Goal: Task Accomplishment & Management: Use online tool/utility

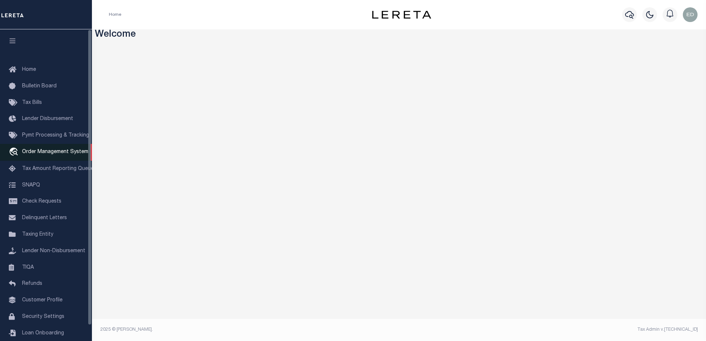
click at [55, 151] on span "Order Management System" at bounding box center [55, 152] width 66 height 5
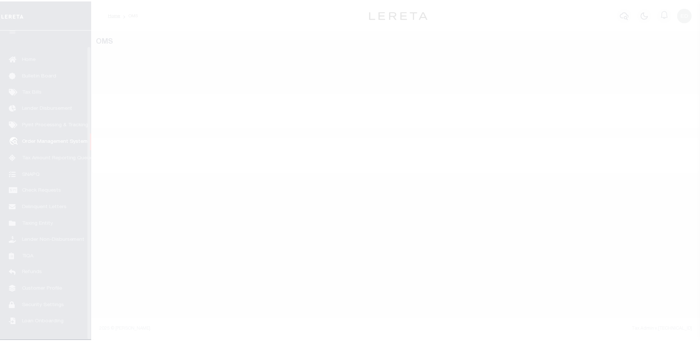
scroll to position [17, 0]
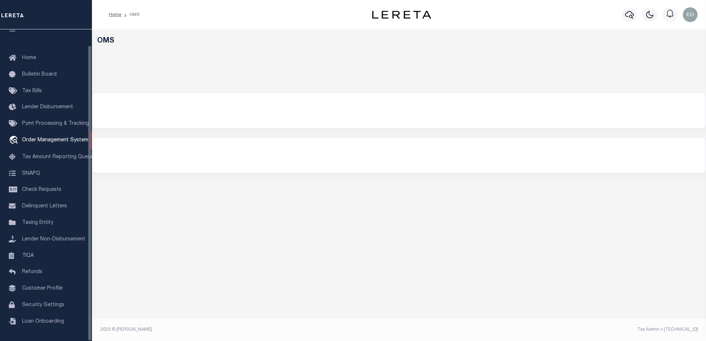
select select "200"
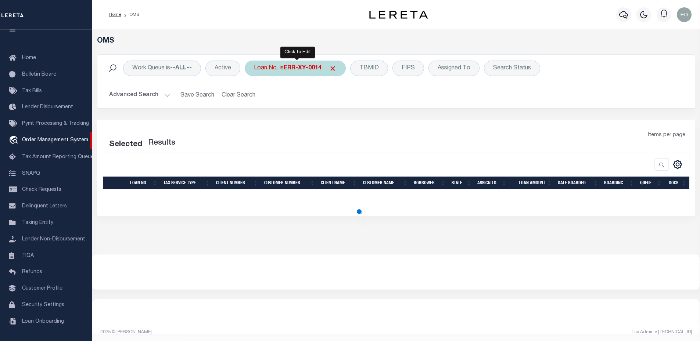
click at [302, 68] on b "ERR-XY-0014" at bounding box center [303, 68] width 38 height 6
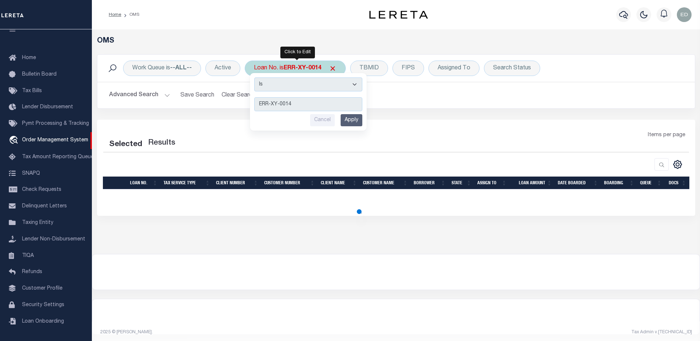
select select "200"
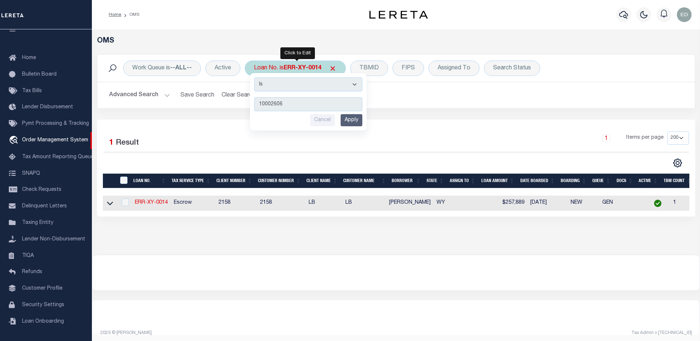
type input "10002606"
click at [353, 117] on input "Apply" at bounding box center [352, 120] width 22 height 12
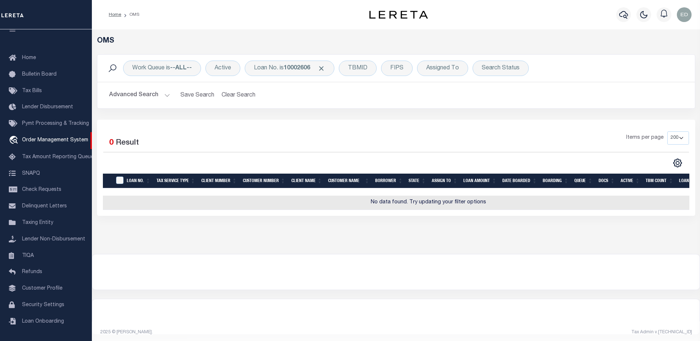
click at [152, 96] on button "Advanced Search" at bounding box center [139, 95] width 61 height 14
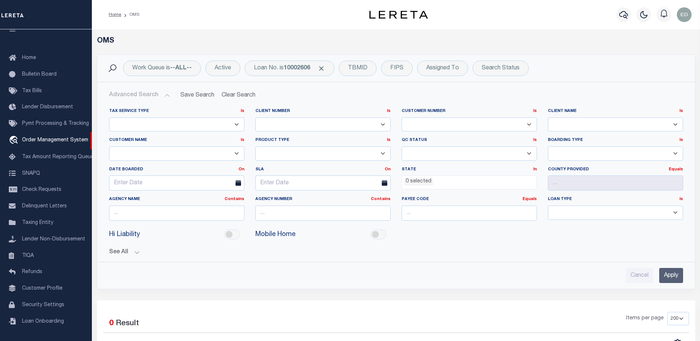
click at [152, 96] on button "Advanced Search" at bounding box center [139, 95] width 61 height 14
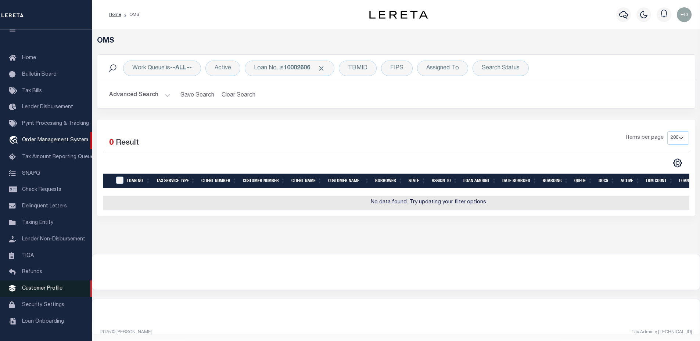
click at [38, 292] on link "Customer Profile" at bounding box center [46, 289] width 92 height 17
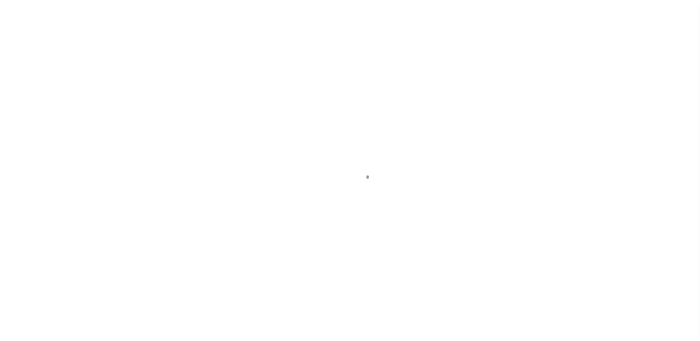
scroll to position [17, 0]
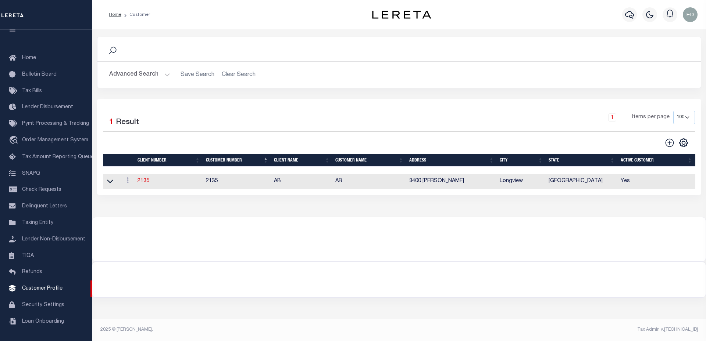
click at [141, 73] on button "Advanced Search" at bounding box center [139, 75] width 61 height 14
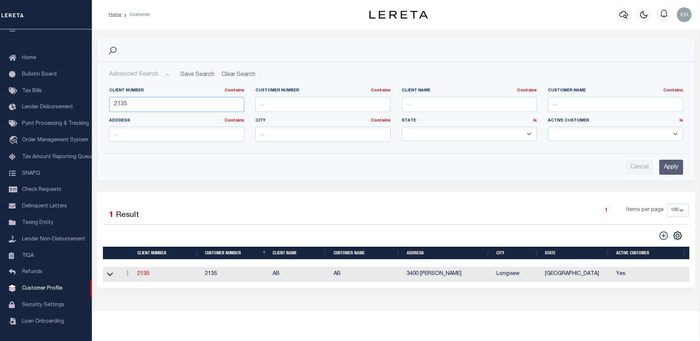
click at [148, 106] on input "2135" at bounding box center [176, 104] width 135 height 15
type input "2118"
click at [666, 178] on div "Advanced Search Save Search Clear Search CustomerSearchGridWrapper_dynamictable…" at bounding box center [396, 121] width 598 height 119
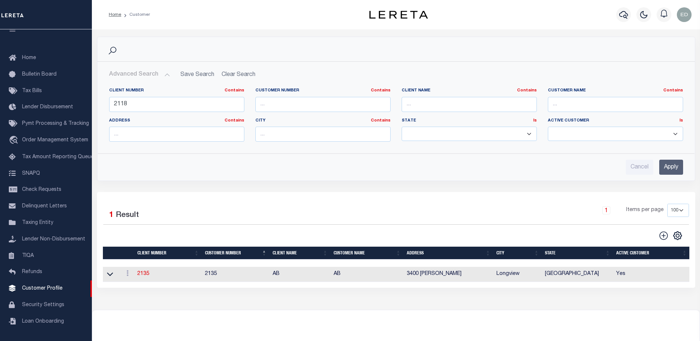
click at [668, 169] on input "Apply" at bounding box center [671, 167] width 24 height 15
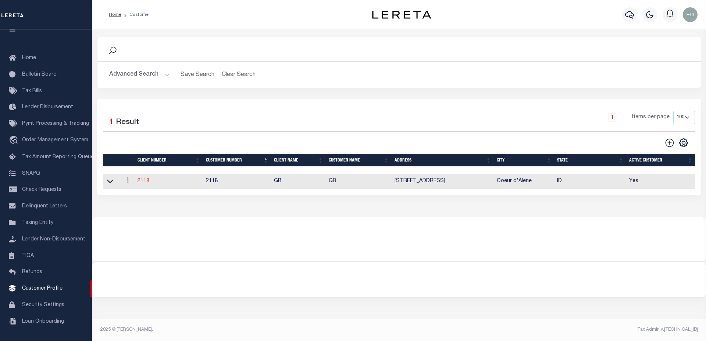
click at [143, 184] on link "2118" at bounding box center [143, 181] width 12 height 5
select select
type input "GB"
type input "2118"
type input "GB"
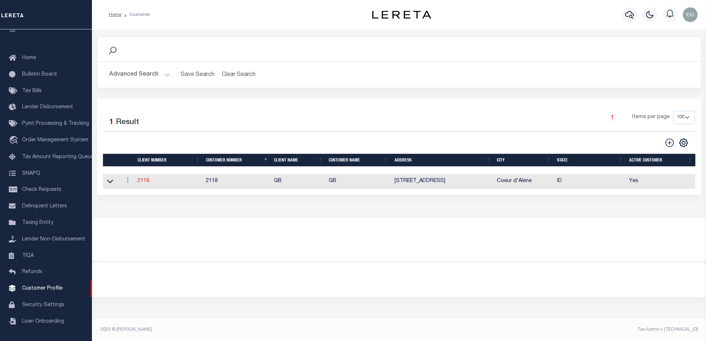
type input "Brianna"
type input "Tyler"
select select "Residential"
type input "Barbara Kendrick"
type input "Debbie Vecellio"
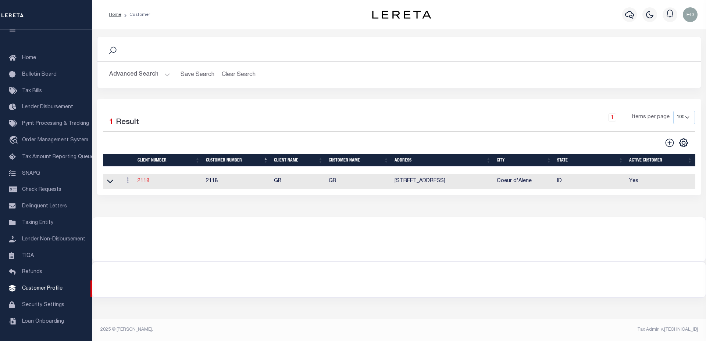
select select "JHS"
checkbox input "true"
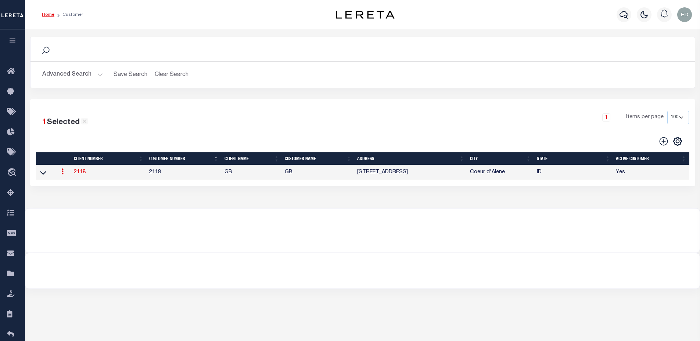
click at [73, 76] on button "Advanced Search" at bounding box center [72, 75] width 61 height 14
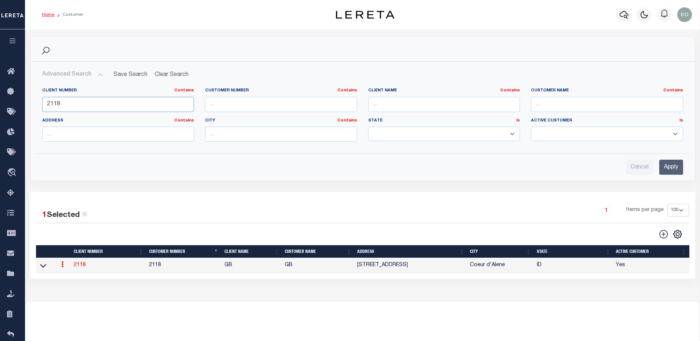
click at [125, 103] on input "2118" at bounding box center [118, 104] width 152 height 15
type input "2170"
click at [669, 173] on input "Apply" at bounding box center [671, 167] width 24 height 15
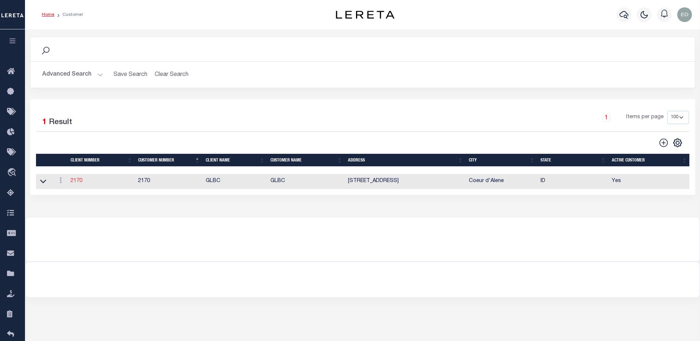
click at [75, 184] on link "2170" at bounding box center [77, 181] width 12 height 5
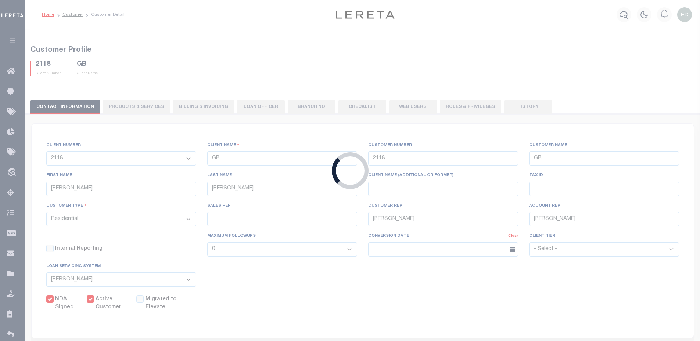
select select "2170"
type input "GLBC"
type input "2170"
type input "GLBC"
type input "Becky"
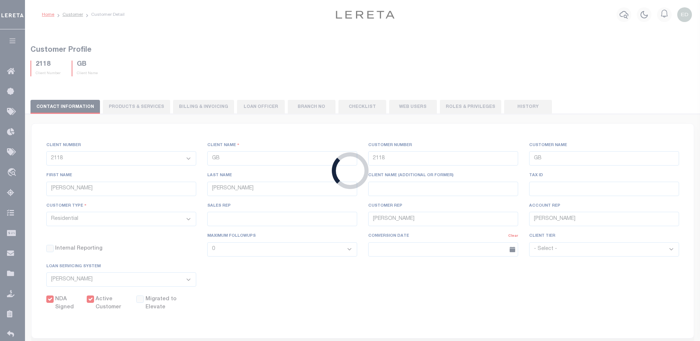
type input "Mathson"
select select "Commercial"
select select
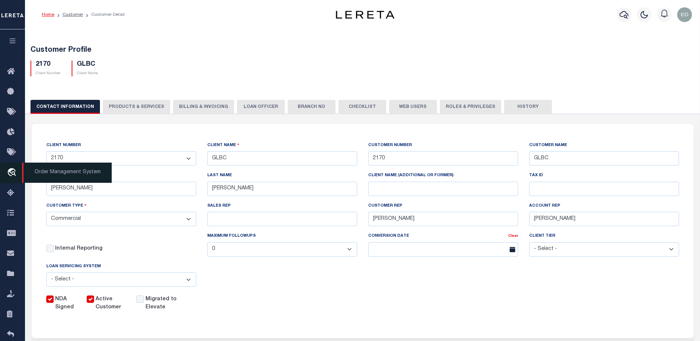
click at [19, 175] on link "travel_explore Order Management System" at bounding box center [12, 173] width 25 height 21
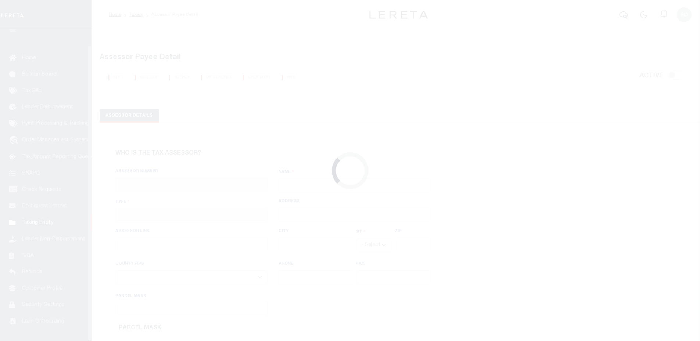
scroll to position [17, 0]
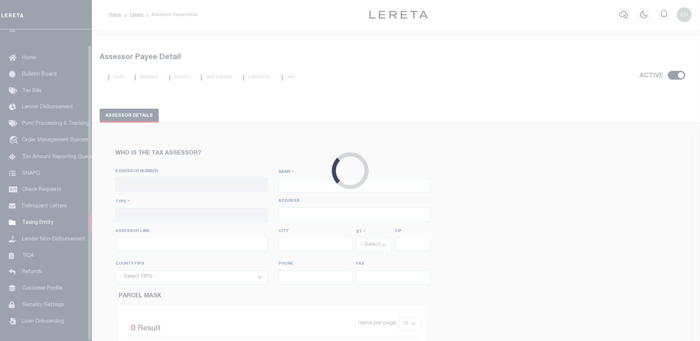
checkbox input "true"
type input "290140000"
type input "[GEOGRAPHIC_DATA]"
type input "00 - County"
type input "http://tax1.co.monmouth.nj.us/cgi-bin/prc6.cgi?&ms_user=monm&passwd=&srch_type=…"
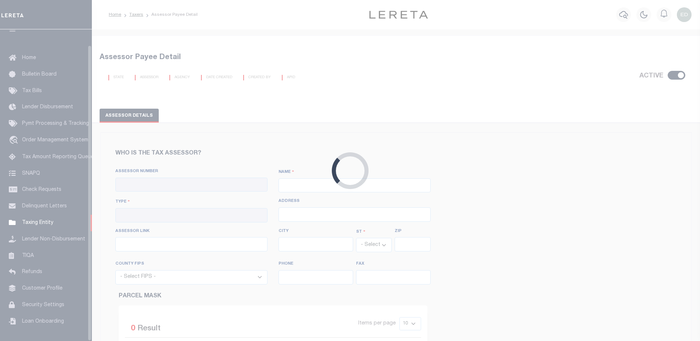
select select "NJ"
select select "34027"
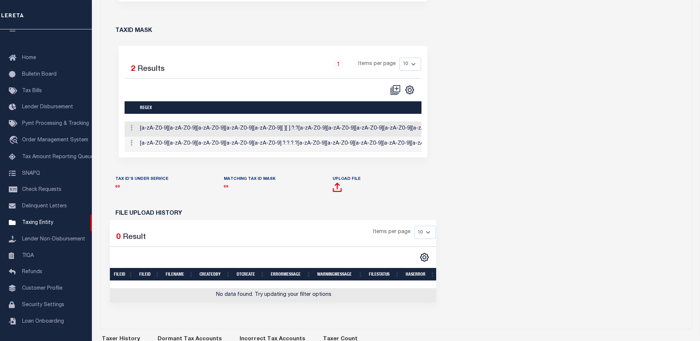
scroll to position [0, 0]
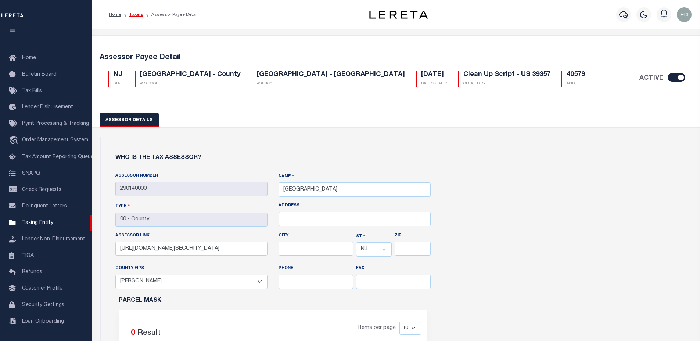
click at [135, 17] on link "Taxers" at bounding box center [136, 14] width 14 height 4
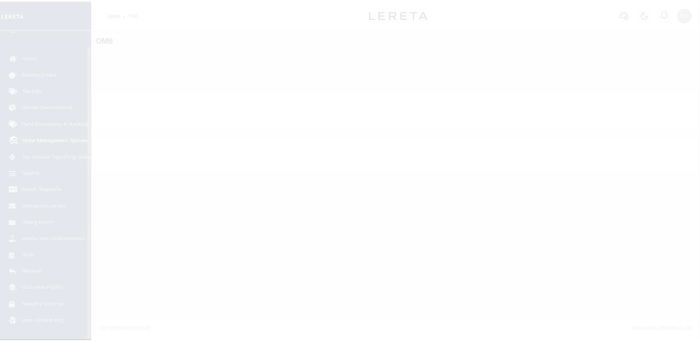
scroll to position [17, 0]
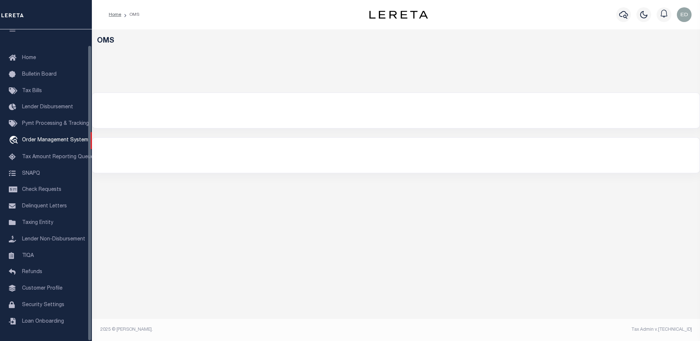
select select "200"
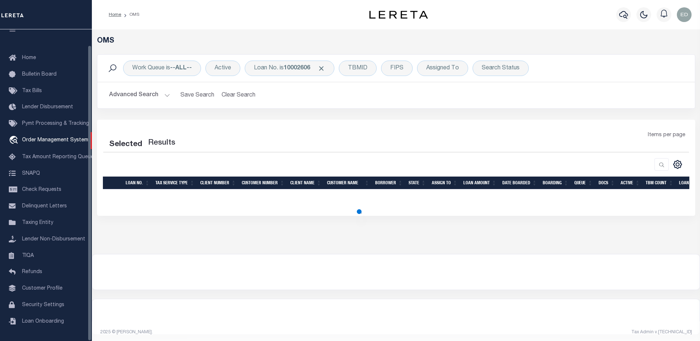
select select "200"
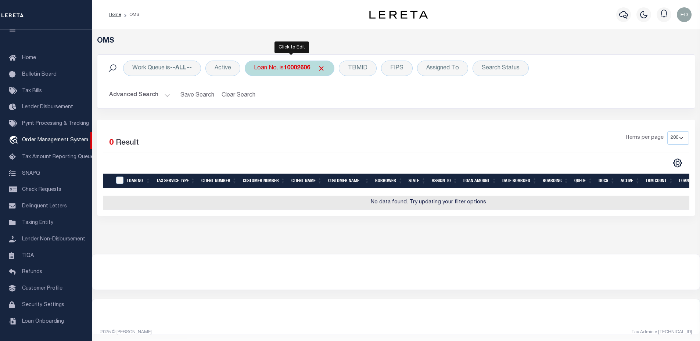
click at [275, 67] on div "Loan No. is 10002606" at bounding box center [290, 68] width 90 height 15
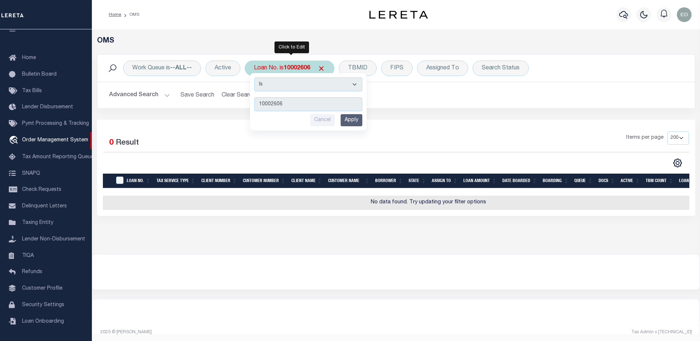
click at [281, 84] on select "Is Contains" at bounding box center [308, 85] width 108 height 14
select select "c"
click at [255, 78] on select "Is Contains" at bounding box center [308, 85] width 108 height 14
click at [290, 98] on input "10002606" at bounding box center [308, 104] width 108 height 14
click at [291, 101] on input "10002606" at bounding box center [308, 104] width 108 height 14
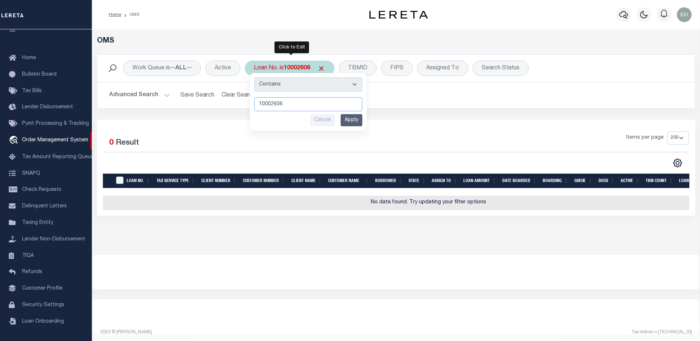
click at [291, 101] on input "10002606" at bounding box center [308, 104] width 108 height 14
type input "ERR-X"
click at [353, 117] on input "Apply" at bounding box center [352, 120] width 22 height 12
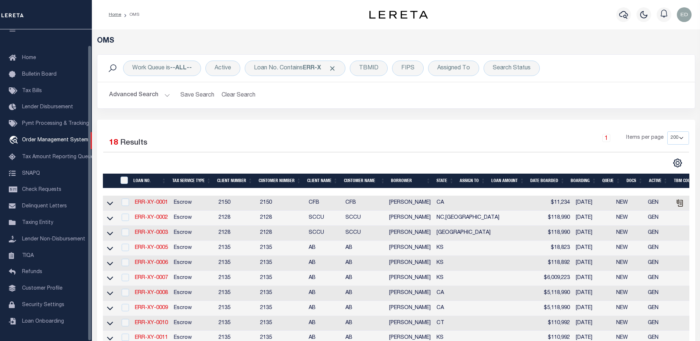
scroll to position [220, 0]
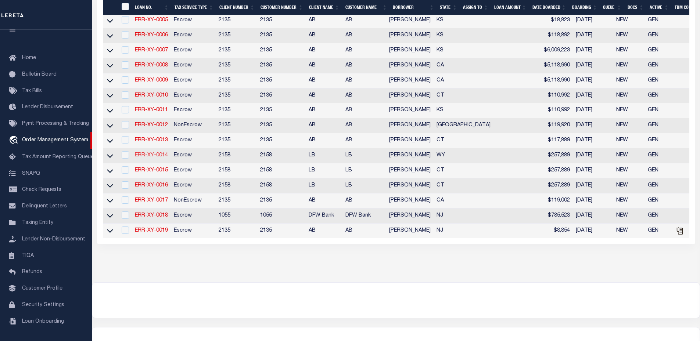
click at [155, 157] on link "ERR-XY-0014" at bounding box center [151, 155] width 33 height 5
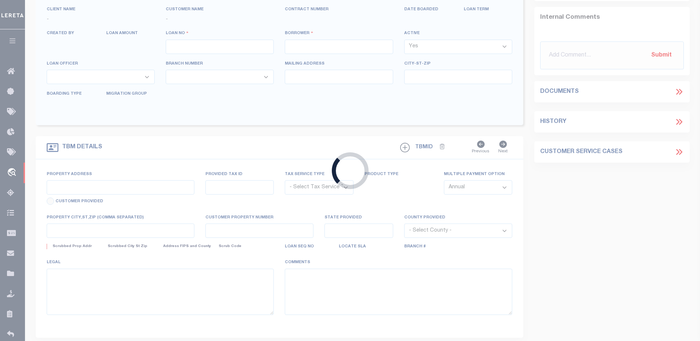
type input "ERR-XY-0014"
type input "John Brown"
select select
type input "09/24/2025"
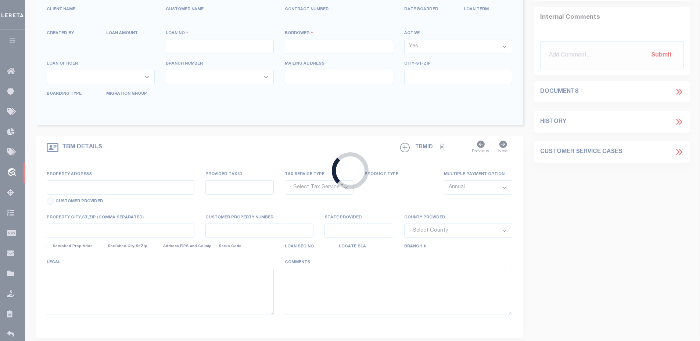
select select "10"
select select "Escrow"
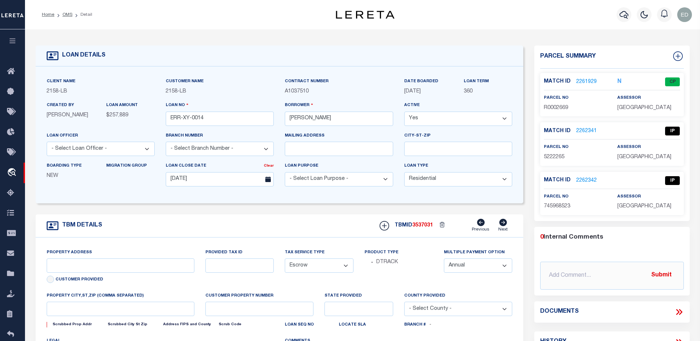
type input "1357 MAPLE ST"
select select
type input "WHEATLAND WY 82201-2856"
type input "WY"
select select
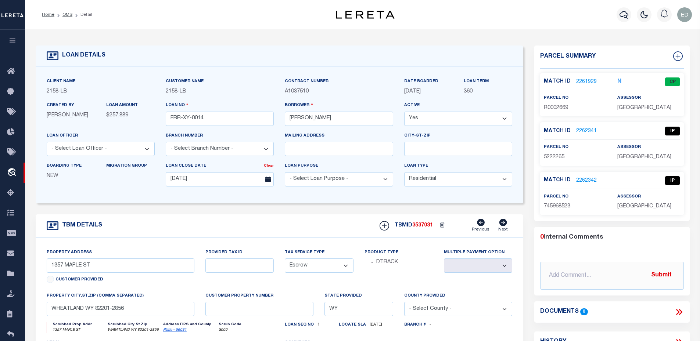
click at [580, 177] on link "2262342" at bounding box center [586, 181] width 21 height 8
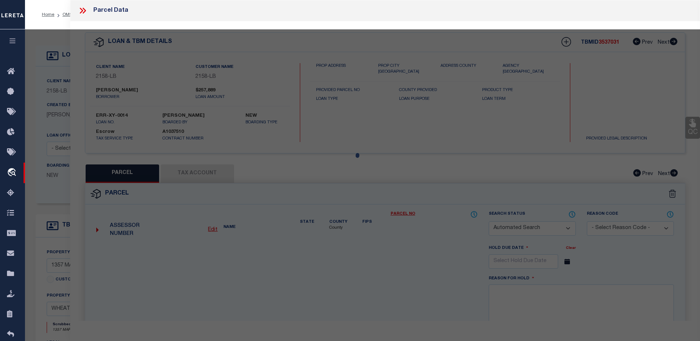
checkbox input "false"
select select "IP"
checkbox input "false"
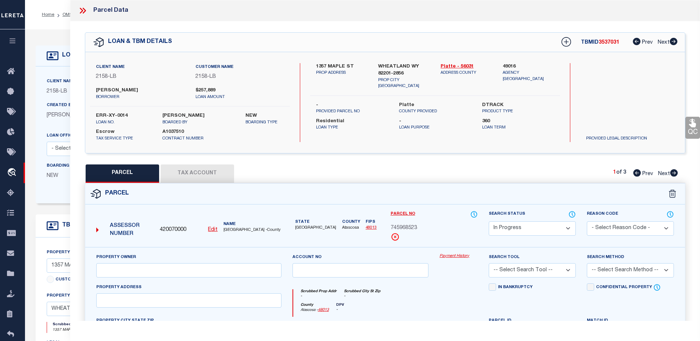
click at [181, 174] on button "Tax Account" at bounding box center [197, 174] width 73 height 18
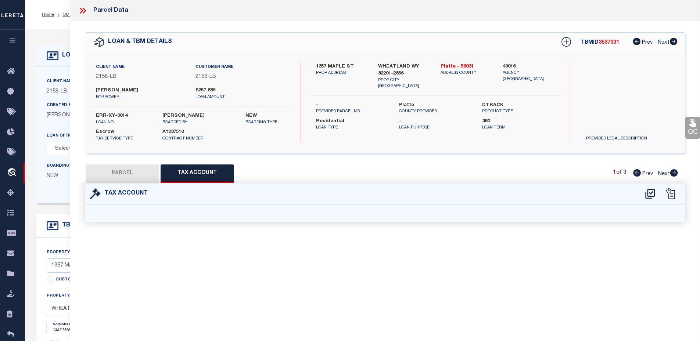
select select "100"
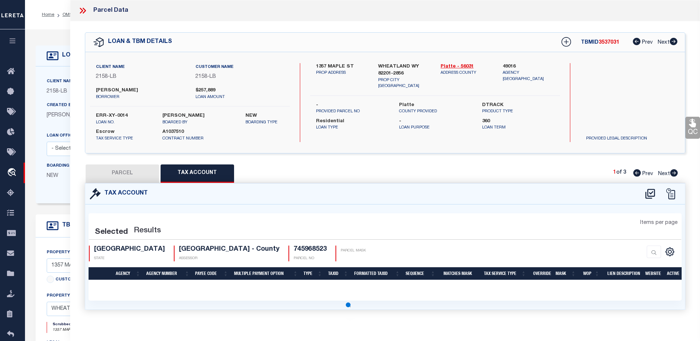
select select "100"
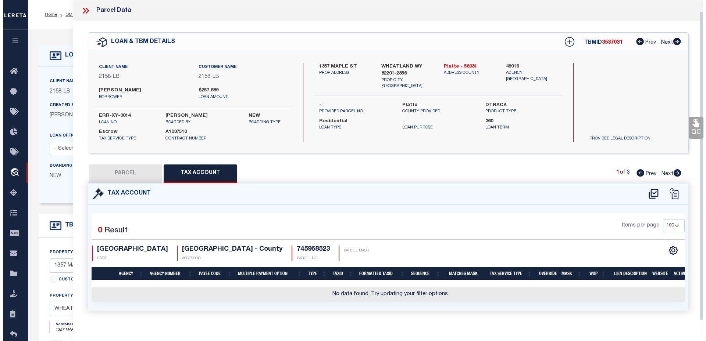
scroll to position [11, 0]
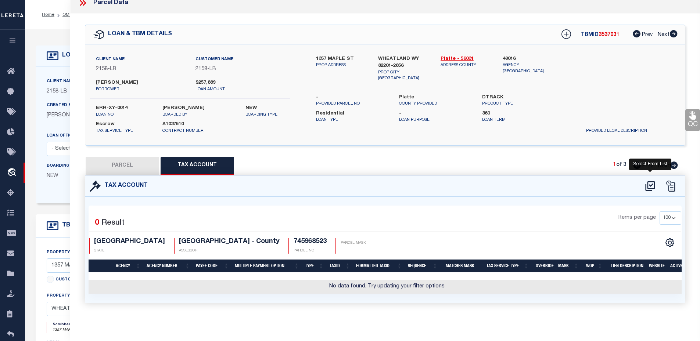
click at [653, 182] on icon at bounding box center [650, 186] width 12 height 12
select select "100"
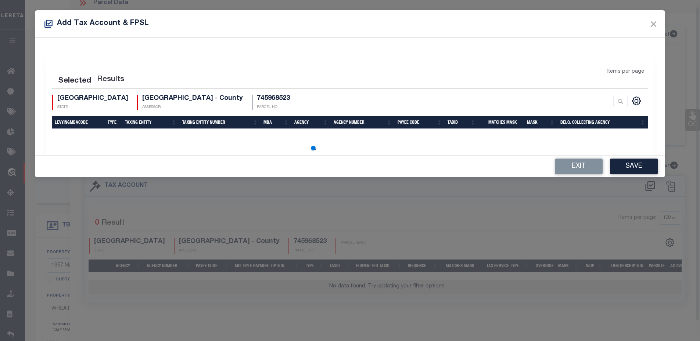
scroll to position [7, 0]
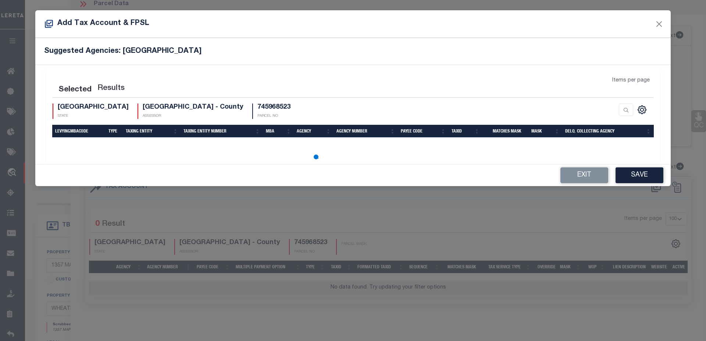
select select "100"
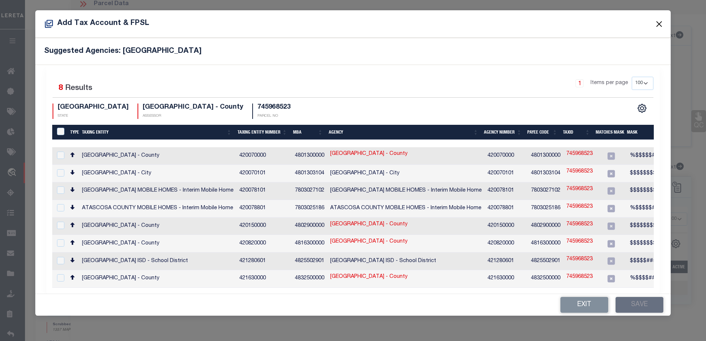
click at [659, 24] on button "Close" at bounding box center [659, 24] width 10 height 10
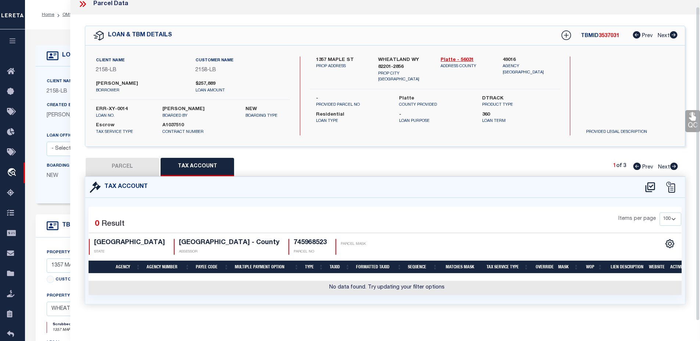
click at [114, 107] on label "ERR-XY-0014" at bounding box center [123, 109] width 55 height 7
copy div "ERR-XY-0014"
click at [650, 185] on icon at bounding box center [650, 188] width 12 height 12
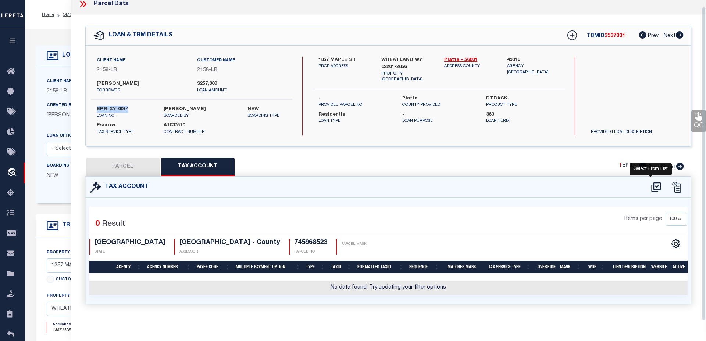
select select "100"
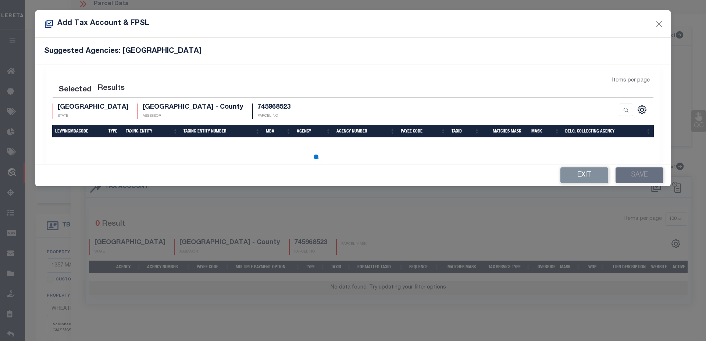
select select "100"
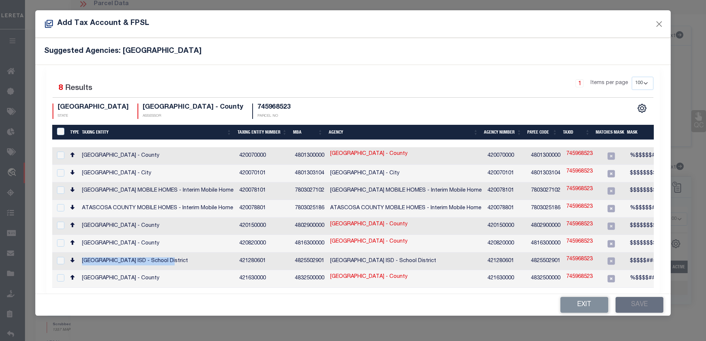
drag, startPoint x: 171, startPoint y: 252, endPoint x: 82, endPoint y: 256, distance: 89.0
click at [82, 256] on td "[GEOGRAPHIC_DATA] ISD - School District" at bounding box center [157, 262] width 157 height 18
checkbox input "true"
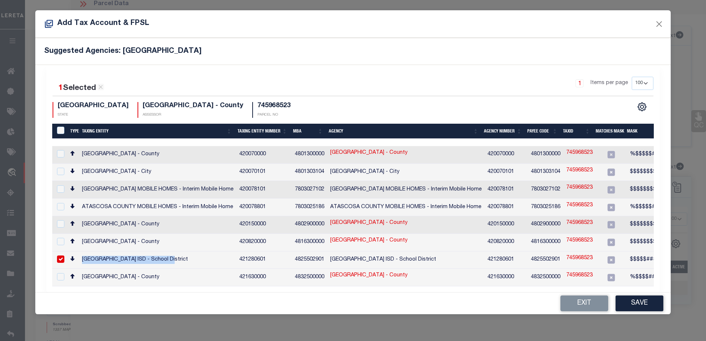
copy td "[GEOGRAPHIC_DATA] ISD - School District"
click at [574, 255] on link "745968523" at bounding box center [579, 259] width 26 height 8
type input "745968523"
type textarea "$$$$$###,XXXXXXX"
checkbox input "false"
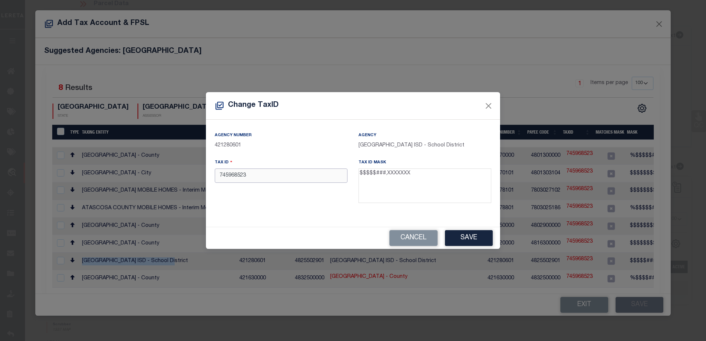
click at [259, 179] on input "745968523" at bounding box center [281, 176] width 133 height 14
click at [569, 255] on div "Change TaxID Agency Number 421280601 Agency KARNES CITY ISD - School District T…" at bounding box center [353, 170] width 706 height 341
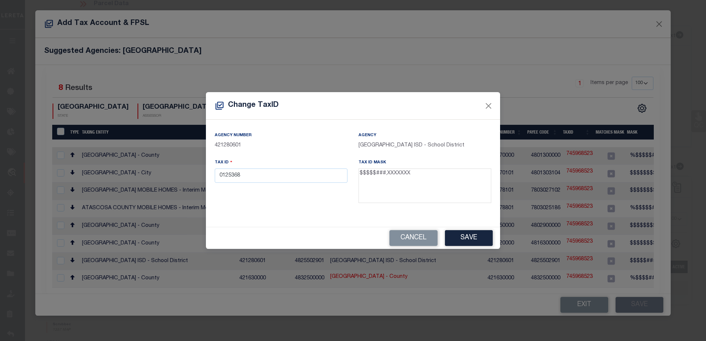
drag, startPoint x: 384, startPoint y: 175, endPoint x: 408, endPoint y: 175, distance: 23.2
click at [408, 175] on textarea "$$$$$###,XXXXXXX" at bounding box center [424, 186] width 133 height 35
drag, startPoint x: 218, startPoint y: 177, endPoint x: 239, endPoint y: 177, distance: 21.0
click at [239, 177] on input "0125368" at bounding box center [281, 176] width 133 height 14
click at [339, 219] on div "Agency Number 421280601 Agency KARNES CITY ISD - School District Tax ID 0125368…" at bounding box center [353, 173] width 294 height 107
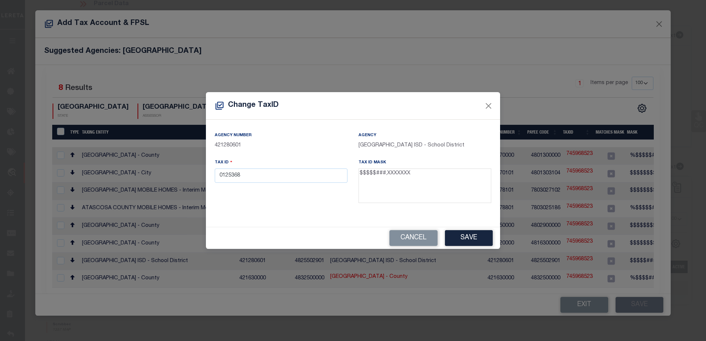
click at [607, 101] on div "Change TaxID Agency Number 421280601 Agency KARNES CITY ISD - School District T…" at bounding box center [353, 170] width 706 height 341
click at [245, 176] on input "0125368" at bounding box center [281, 176] width 133 height 14
type input "01253"
click at [546, 57] on div "Change TaxID Agency Number 421280601 Agency KARNES CITY ISD - School District T…" at bounding box center [353, 170] width 706 height 341
drag, startPoint x: 258, startPoint y: 176, endPoint x: 193, endPoint y: 175, distance: 64.7
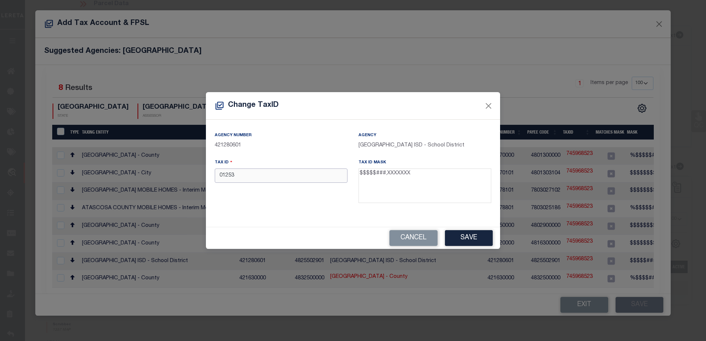
click at [193, 175] on div "Change TaxID Agency Number 421280601 Agency KARNES CITY ISD - School District T…" at bounding box center [353, 170] width 706 height 341
click at [656, 89] on div "Change TaxID Agency Number 421280601 Agency KARNES CITY ISD - School District T…" at bounding box center [353, 170] width 706 height 341
click at [466, 240] on button "Save" at bounding box center [469, 238] width 48 height 16
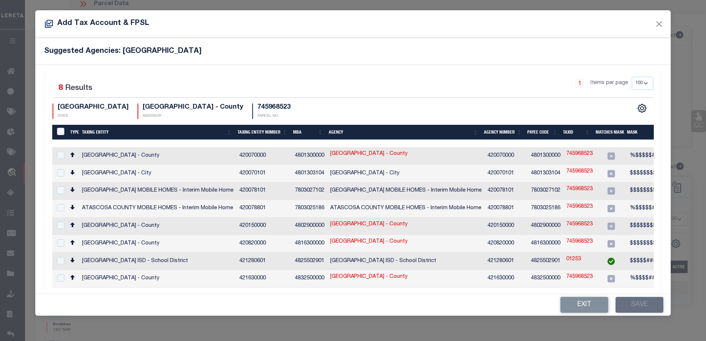
click at [580, 99] on div "1 Selected 8 Results 1 Items per page 10 25 50 100 200 TX STATE ATASCOSA COUNTY…" at bounding box center [353, 98] width 612 height 42
click at [61, 257] on input "checkbox" at bounding box center [60, 260] width 7 height 7
checkbox input "true"
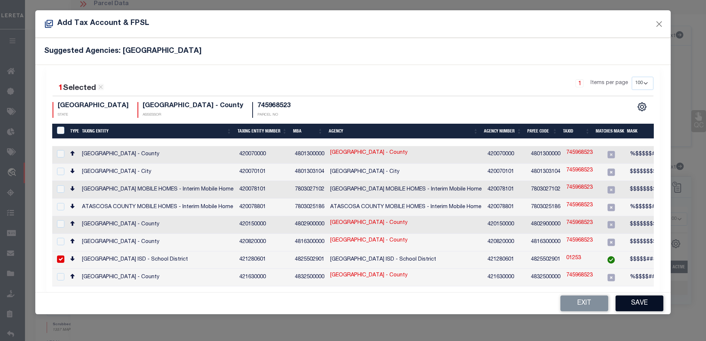
click at [645, 296] on button "Save" at bounding box center [639, 304] width 48 height 16
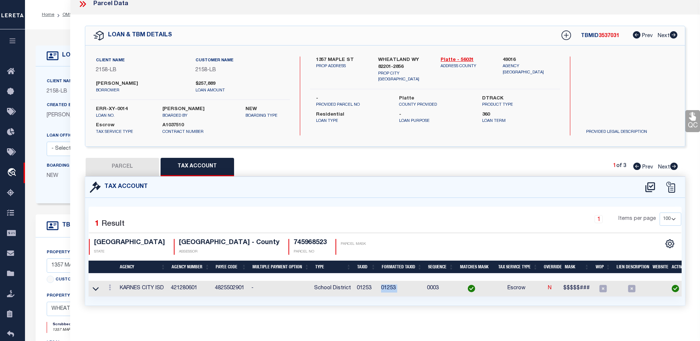
drag, startPoint x: 382, startPoint y: 288, endPoint x: 429, endPoint y: 288, distance: 47.0
click at [429, 288] on tr "KARNES CITY ISD 421280601 4825502901 - School District 01253 01253 0003 Escrow …" at bounding box center [387, 289] width 596 height 16
drag, startPoint x: 355, startPoint y: 288, endPoint x: 389, endPoint y: 289, distance: 34.2
click at [389, 289] on tr "KARNES CITY ISD 421280601 4825502901 - School District 01253 01253 0003 Escrow …" at bounding box center [387, 289] width 596 height 16
click at [384, 295] on td "01253" at bounding box center [401, 289] width 46 height 16
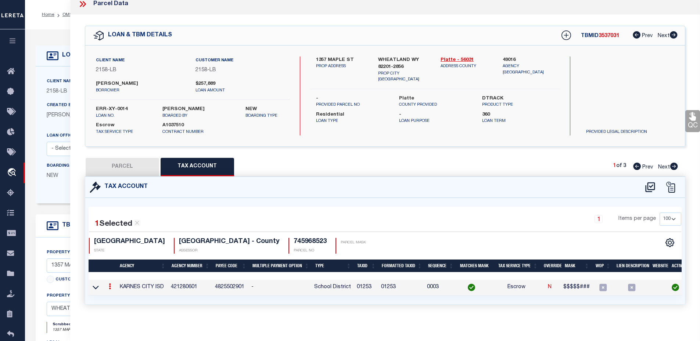
drag, startPoint x: 356, startPoint y: 286, endPoint x: 377, endPoint y: 287, distance: 21.0
click at [377, 287] on td "01253" at bounding box center [366, 288] width 24 height 16
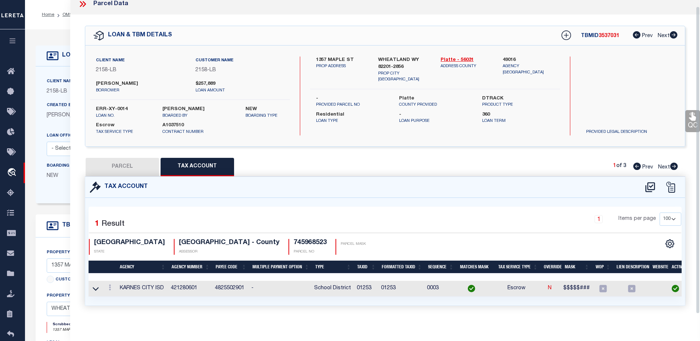
drag, startPoint x: 370, startPoint y: 322, endPoint x: 370, endPoint y: 302, distance: 19.5
click at [371, 322] on div "Parcel Data QC QC QC - Select Status -" at bounding box center [385, 170] width 630 height 341
drag, startPoint x: 371, startPoint y: 287, endPoint x: 377, endPoint y: 287, distance: 5.5
click at [377, 287] on td "01253" at bounding box center [366, 289] width 24 height 16
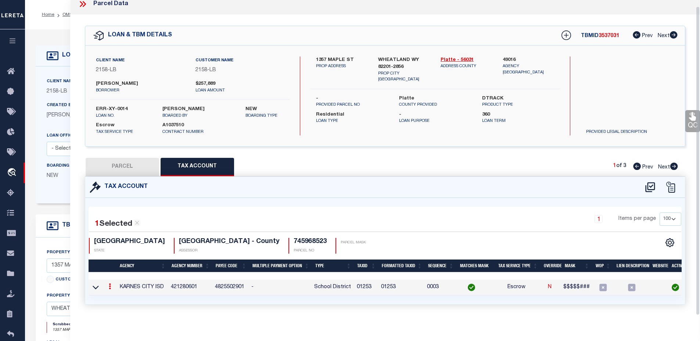
click at [539, 180] on div "Tax Account" at bounding box center [385, 187] width 600 height 21
click at [222, 287] on td "4825502901" at bounding box center [230, 288] width 36 height 16
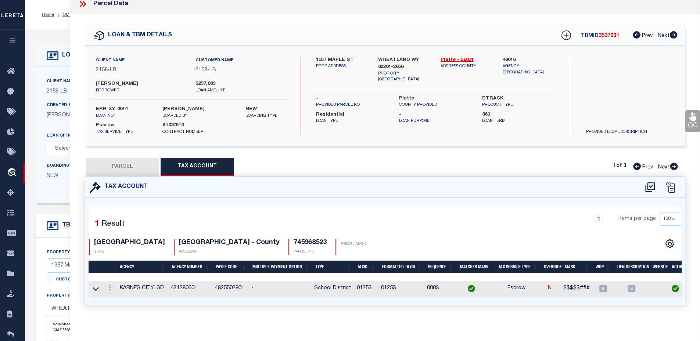
click at [222, 287] on td "4825502901" at bounding box center [230, 289] width 36 height 16
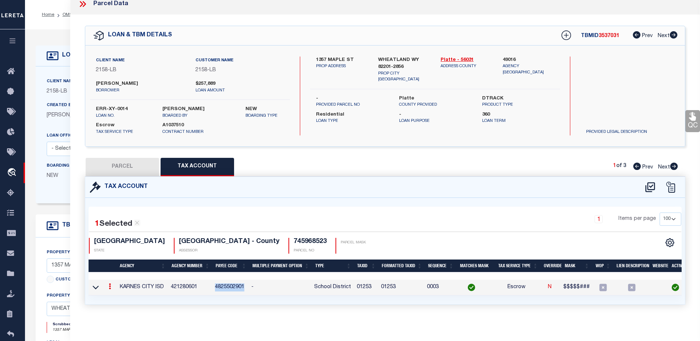
copy td "4825502901"
click at [534, 172] on div "PARCEL Tax Account 1 of 3 Prev Next" at bounding box center [385, 167] width 601 height 18
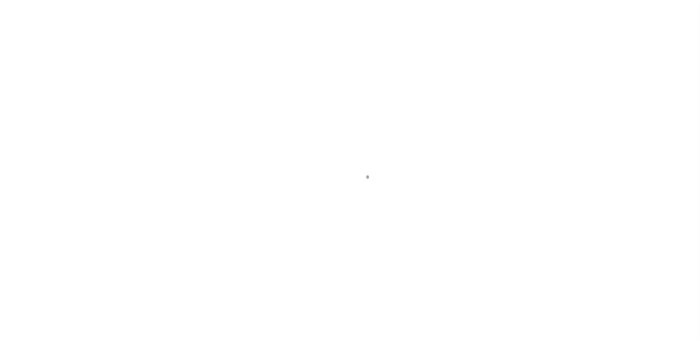
scroll to position [17, 0]
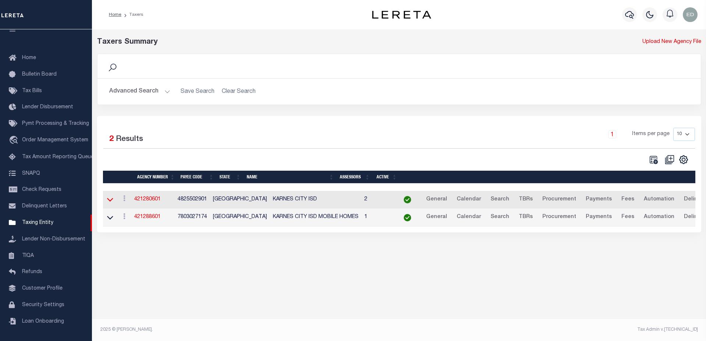
click at [113, 202] on icon at bounding box center [110, 200] width 6 height 8
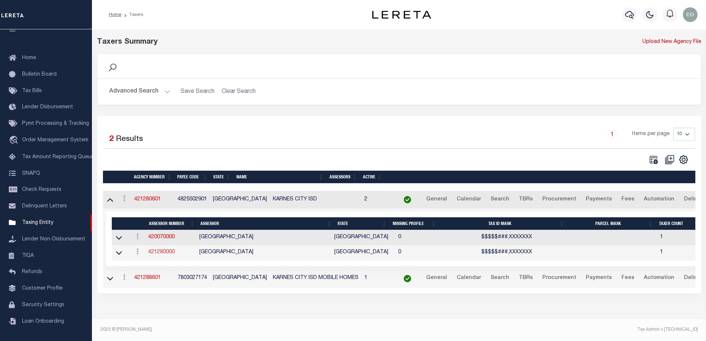
click at [158, 252] on link "421280000" at bounding box center [161, 252] width 26 height 5
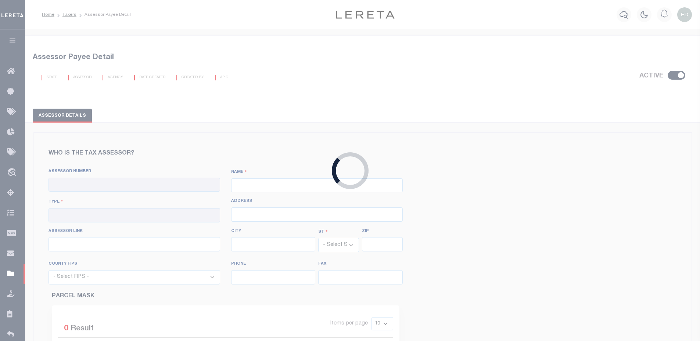
checkbox input "true"
type input "421280000"
type input "[GEOGRAPHIC_DATA]"
type input "00 - County"
type input "[STREET_ADDRESS][PERSON_NAME]"
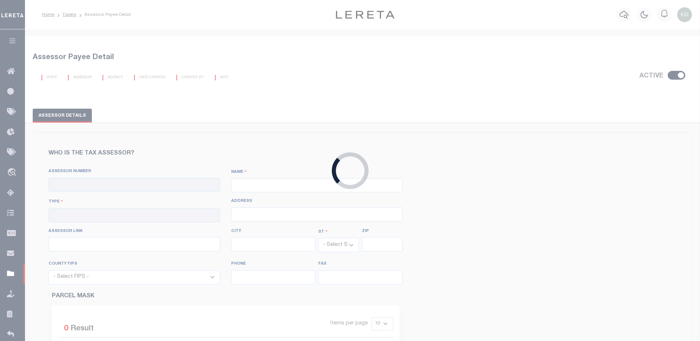
type input "[URL][DOMAIN_NAME]"
type input "[GEOGRAPHIC_DATA]"
select select "[GEOGRAPHIC_DATA]"
type input "78118"
select select "48255"
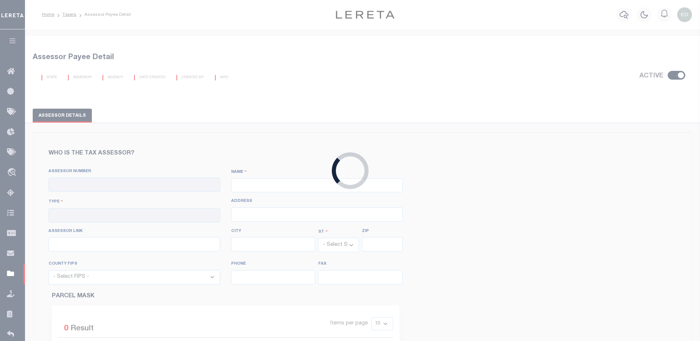
type input "[PHONE_NUMBER]"
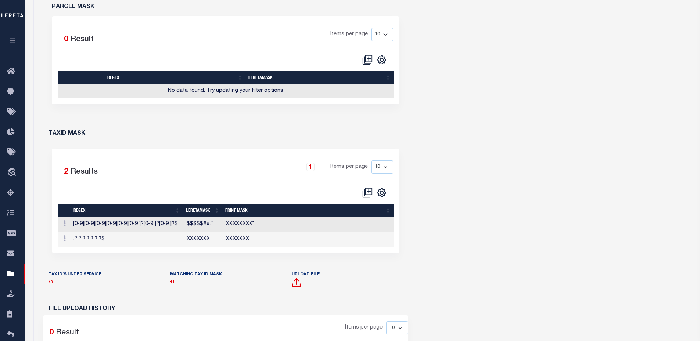
scroll to position [331, 0]
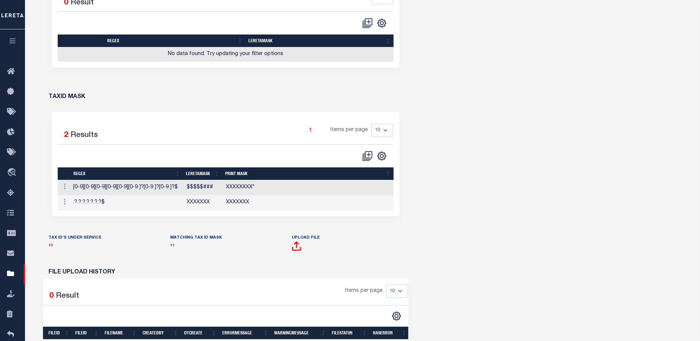
click at [61, 205] on div "Edit TaxID Mask Delete" at bounding box center [64, 202] width 7 height 9
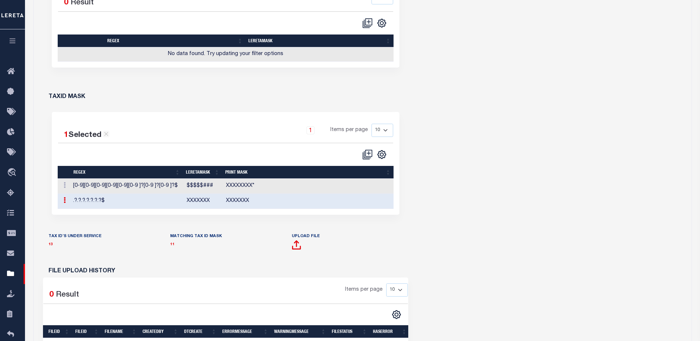
click at [65, 202] on icon at bounding box center [65, 200] width 2 height 6
click at [76, 214] on link "Edit TaxID Mask" at bounding box center [89, 212] width 57 height 12
type input "XXXXXXX"
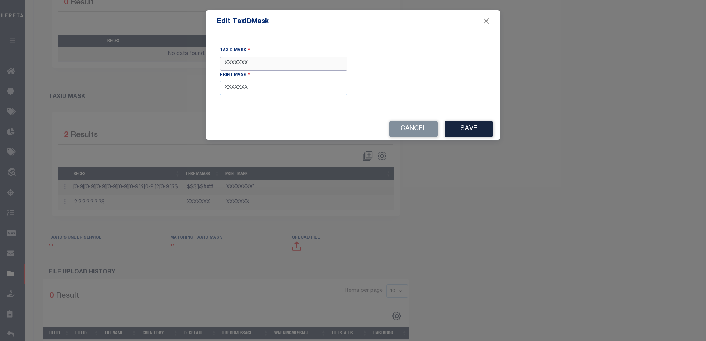
drag, startPoint x: 274, startPoint y: 61, endPoint x: 227, endPoint y: 64, distance: 46.7
click at [227, 64] on input "XXXXXXX" at bounding box center [284, 64] width 128 height 14
drag, startPoint x: 224, startPoint y: 87, endPoint x: 248, endPoint y: 87, distance: 24.3
click at [248, 87] on input "XXXXXXX" at bounding box center [284, 88] width 128 height 14
click at [488, 21] on button "Close" at bounding box center [486, 22] width 10 height 10
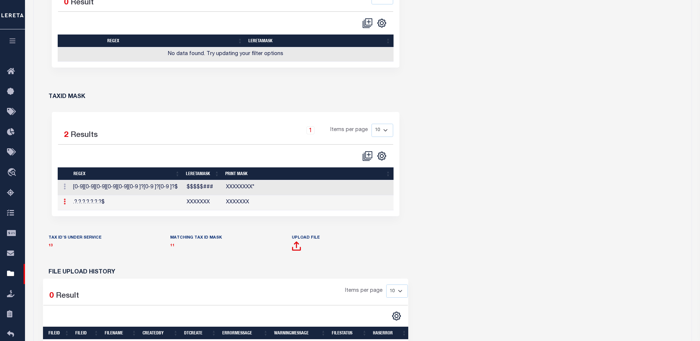
click at [67, 200] on link at bounding box center [65, 203] width 8 height 6
click at [85, 213] on link "Edit TaxID Mask" at bounding box center [89, 214] width 57 height 12
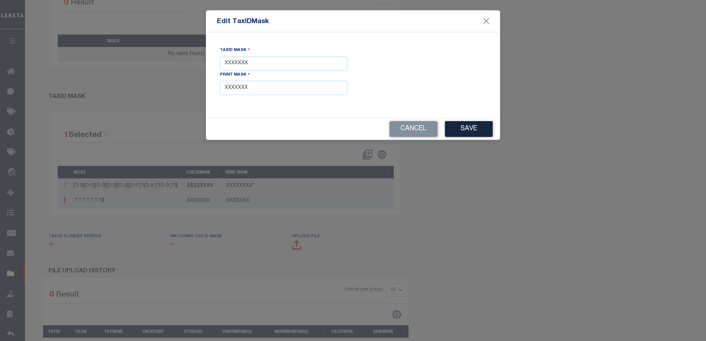
click at [559, 94] on form "Edit TaxIDMask TaxID Mask XXXXXXX Print Mask XXXXXXX Cancel Save" at bounding box center [353, 75] width 706 height 130
click at [257, 63] on input "XXXXXXX" at bounding box center [284, 64] width 128 height 14
click at [482, 18] on button "Close" at bounding box center [486, 22] width 10 height 10
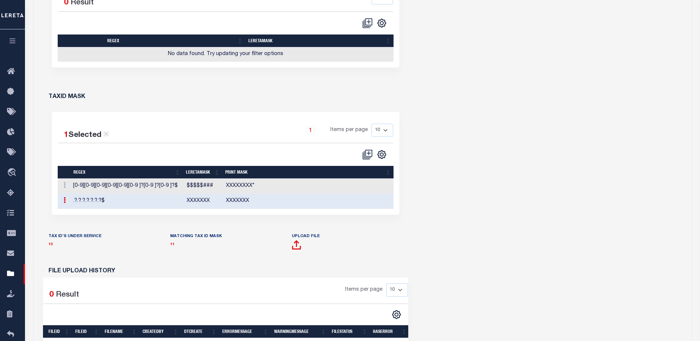
scroll to position [0, 0]
